Goal: Information Seeking & Learning: Learn about a topic

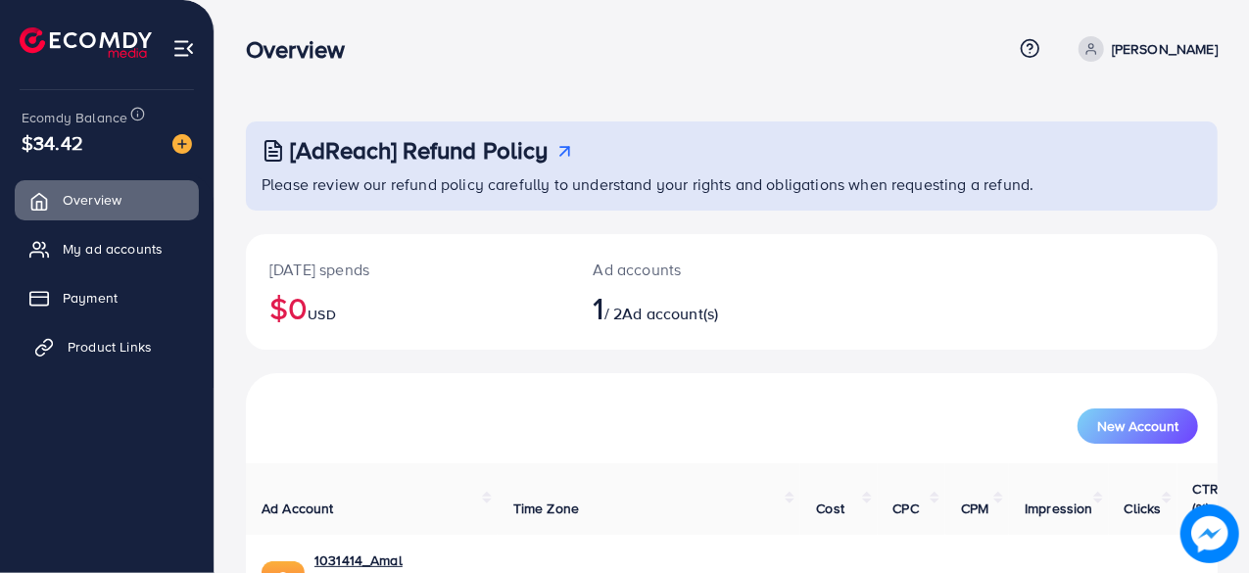
click at [109, 350] on span "Product Links" at bounding box center [110, 347] width 84 height 20
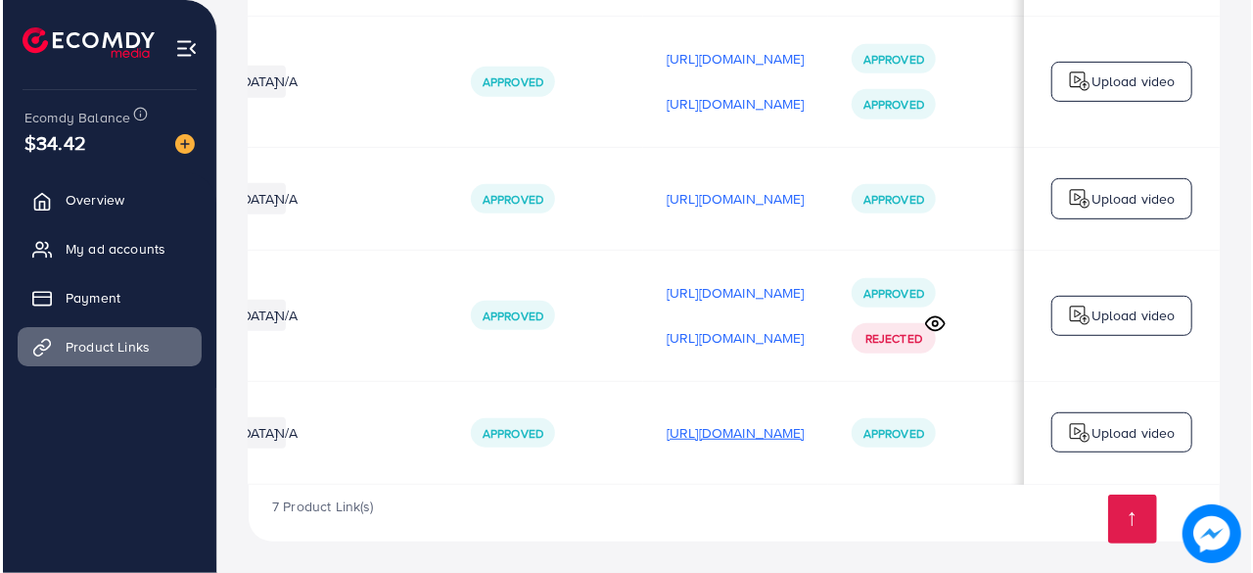
scroll to position [0, 579]
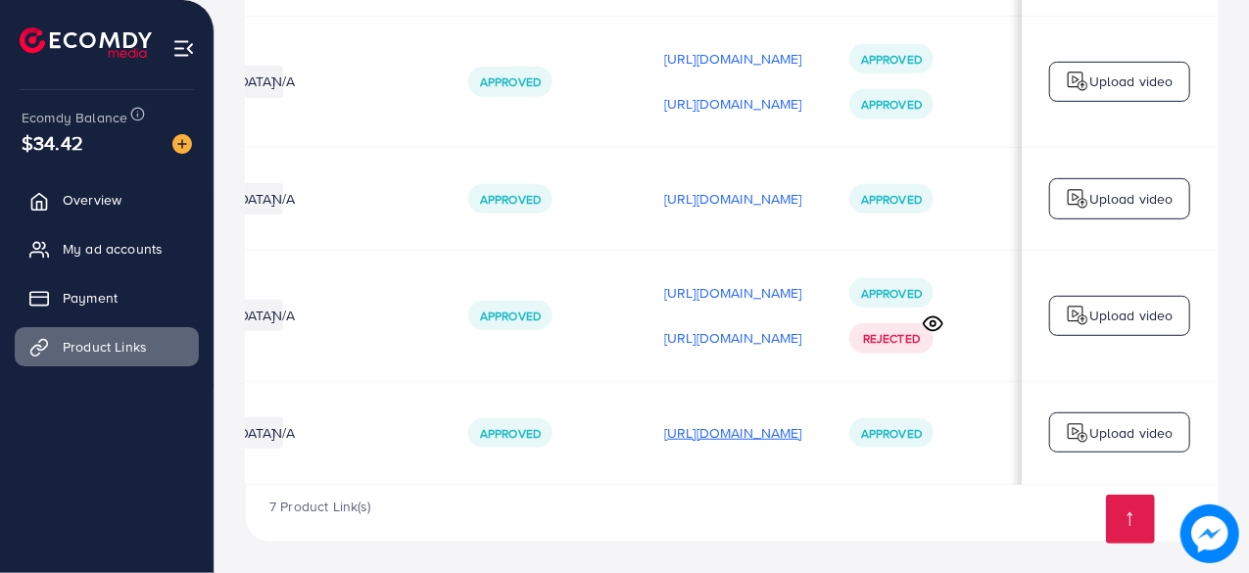
click at [711, 430] on p "[URL][DOMAIN_NAME]" at bounding box center [733, 433] width 138 height 24
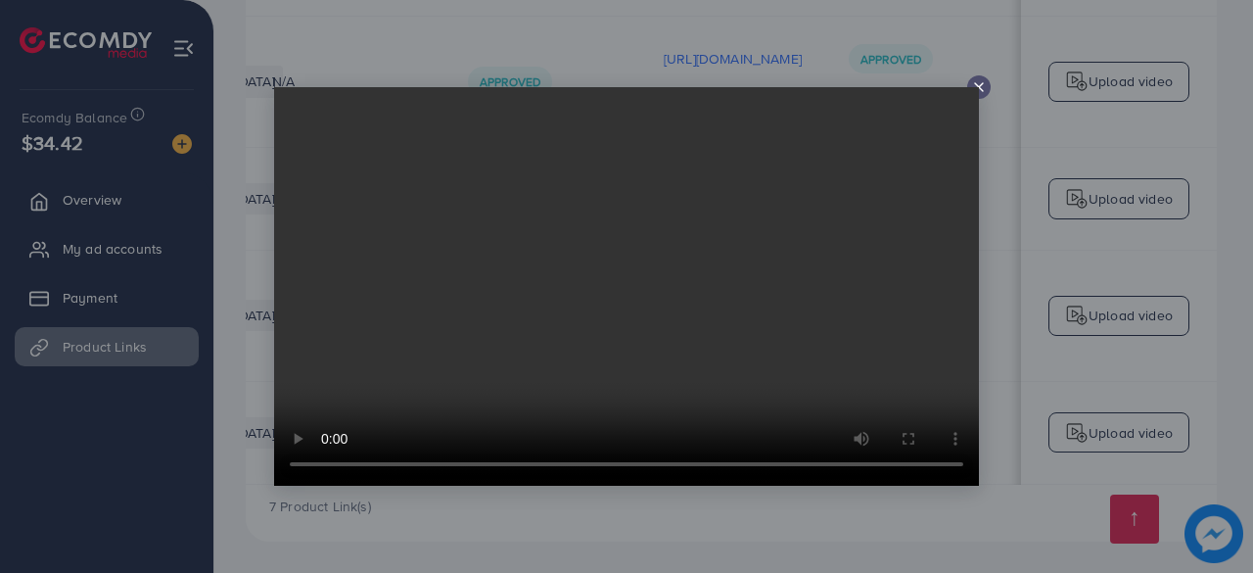
click at [976, 86] on icon at bounding box center [979, 87] width 16 height 16
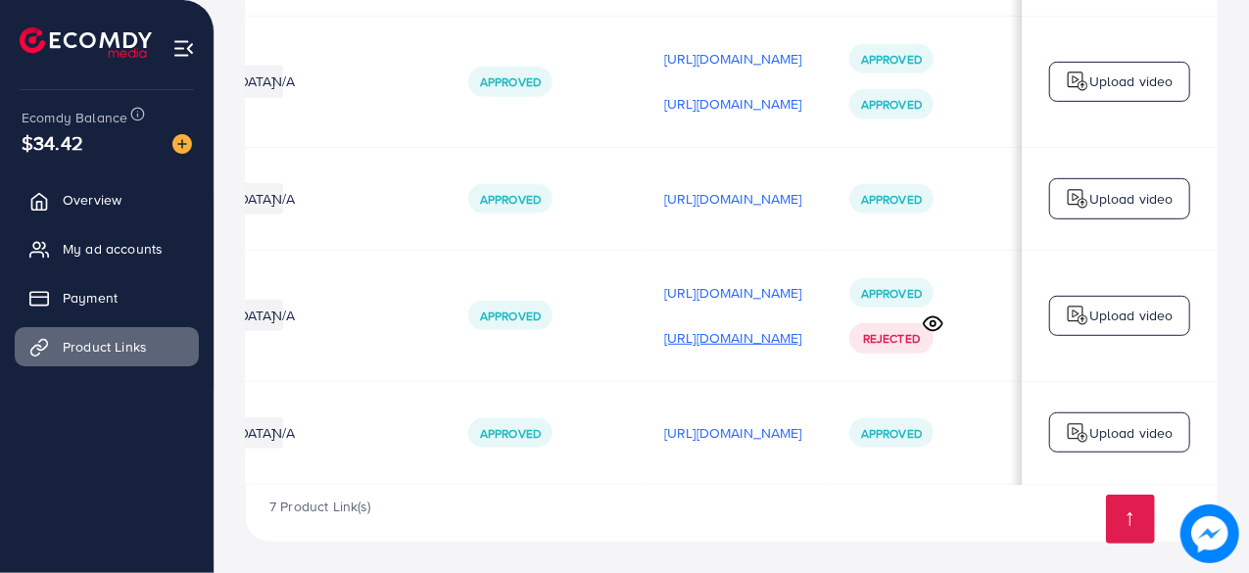
click at [690, 334] on p "[URL][DOMAIN_NAME]" at bounding box center [733, 338] width 138 height 24
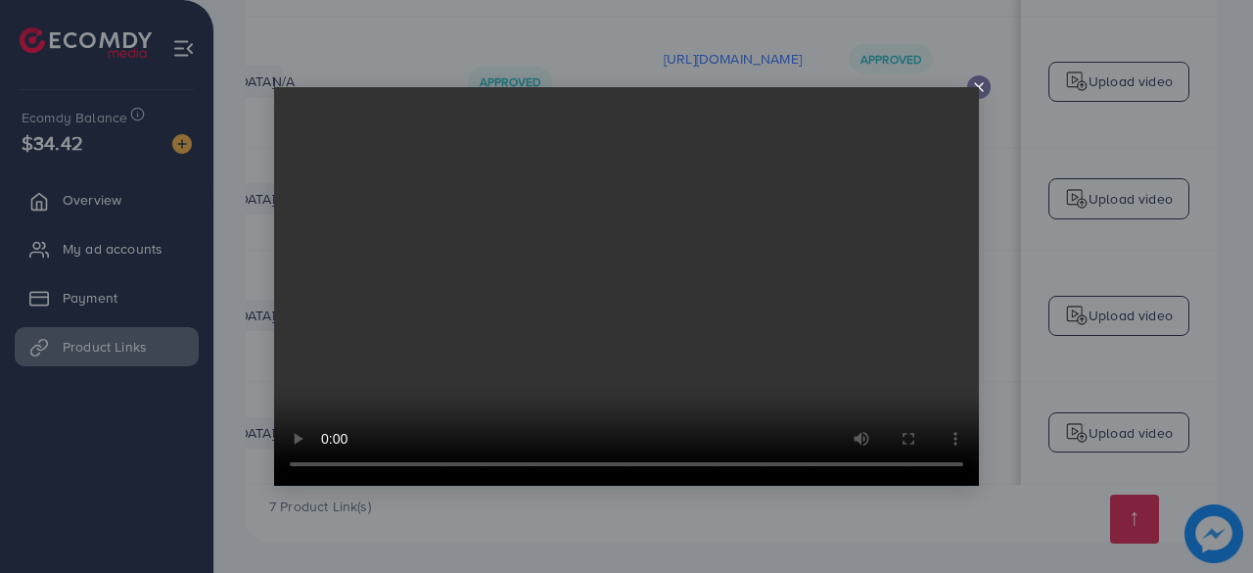
click at [970, 87] on video at bounding box center [626, 286] width 705 height 399
click at [978, 88] on video at bounding box center [626, 286] width 705 height 399
click at [979, 91] on icon at bounding box center [979, 87] width 16 height 16
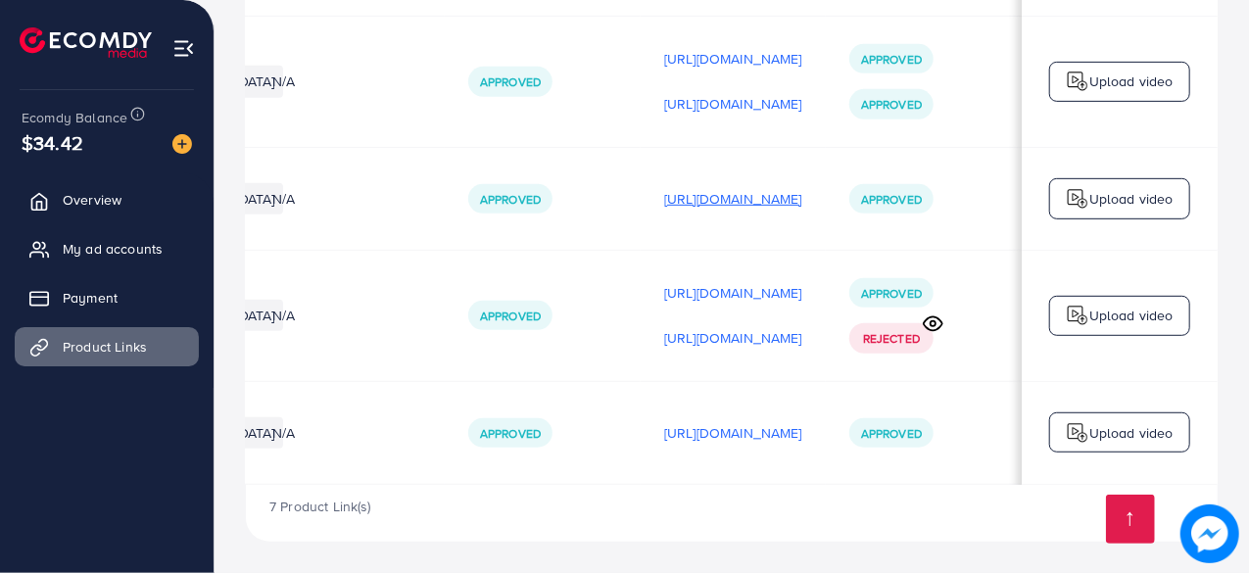
click at [689, 194] on p "[URL][DOMAIN_NAME]" at bounding box center [733, 199] width 138 height 24
